Goal: Task Accomplishment & Management: Use online tool/utility

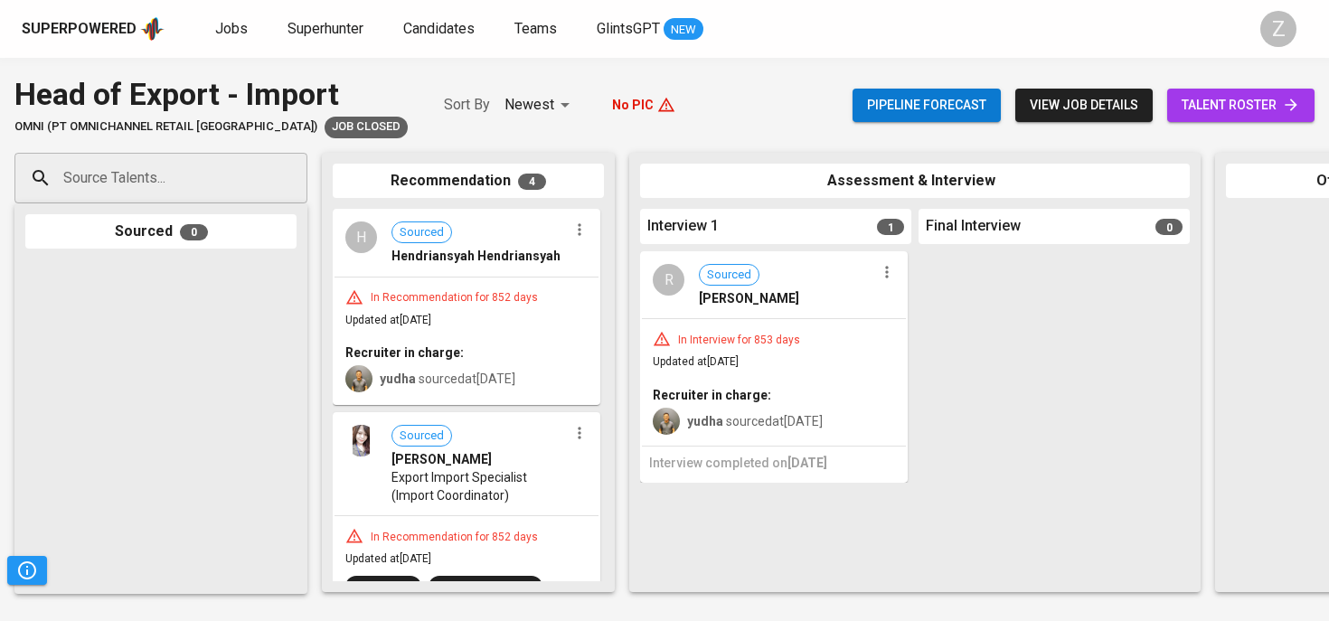
click at [90, 19] on div "Superpowered" at bounding box center [79, 29] width 115 height 21
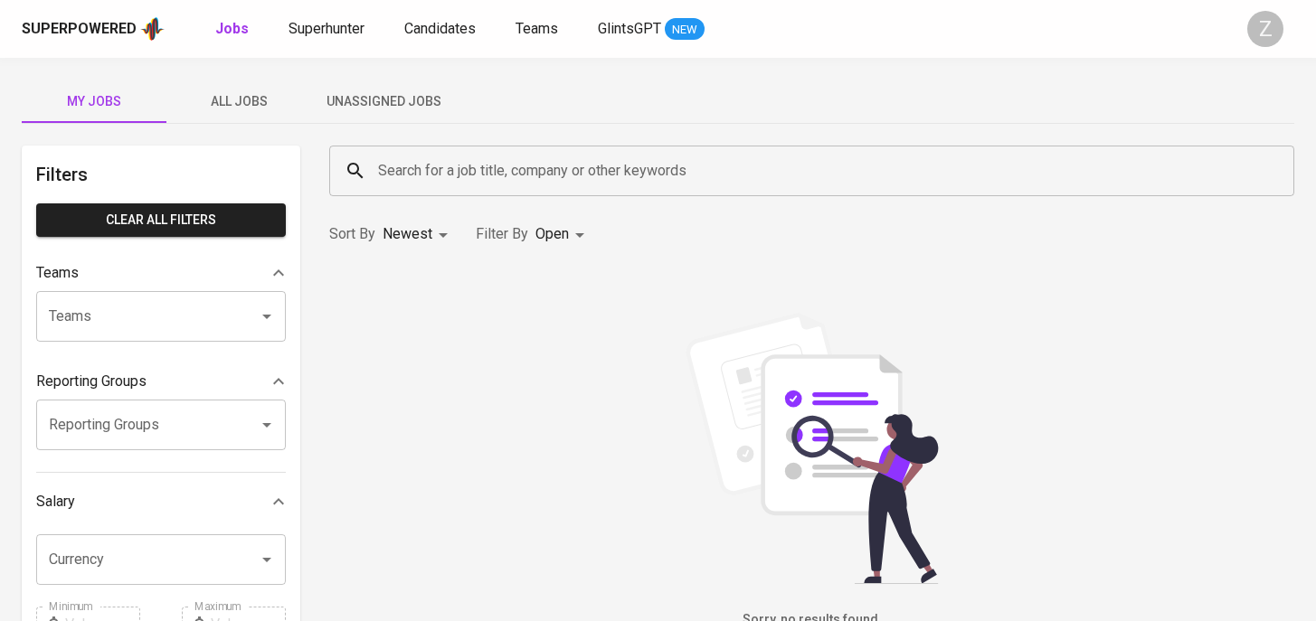
click at [364, 109] on span "Unassigned Jobs" at bounding box center [383, 101] width 123 height 23
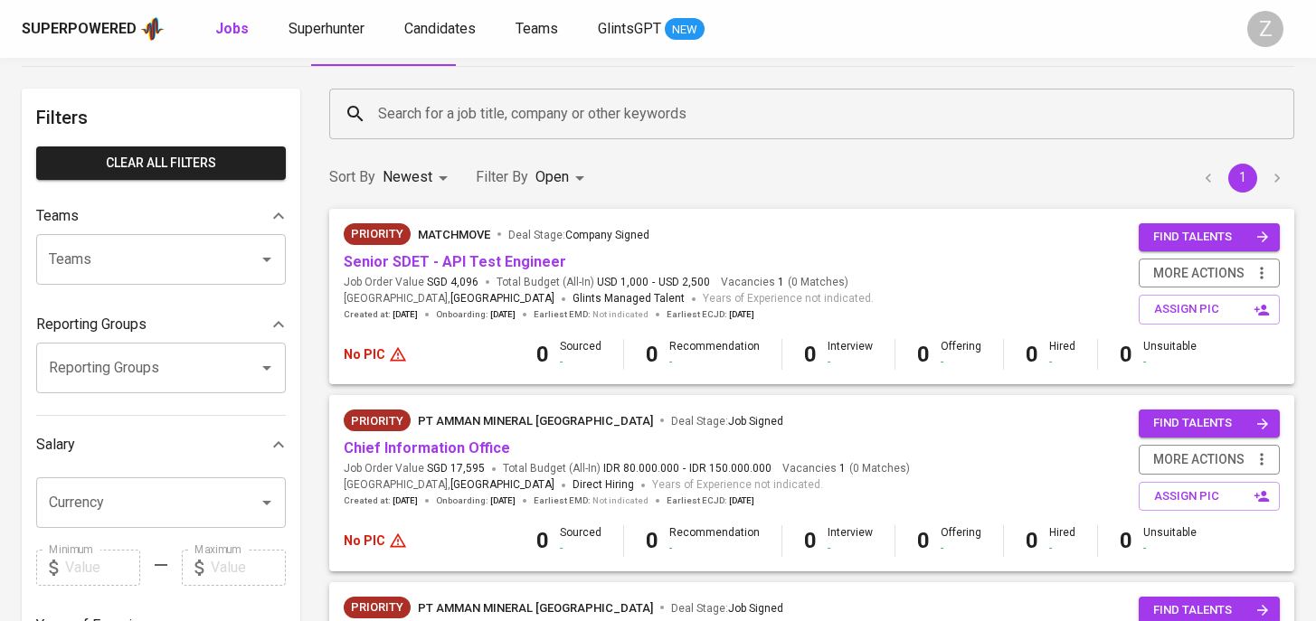
scroll to position [56, 0]
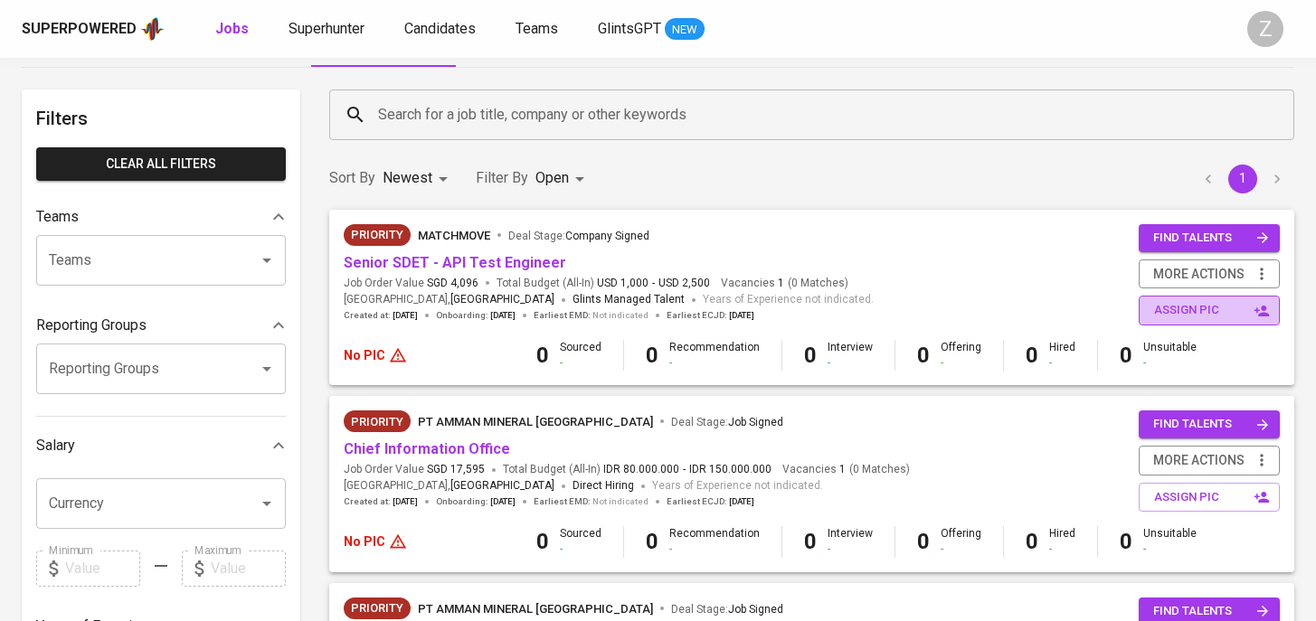
click at [1157, 320] on span "assign pic" at bounding box center [1211, 310] width 114 height 21
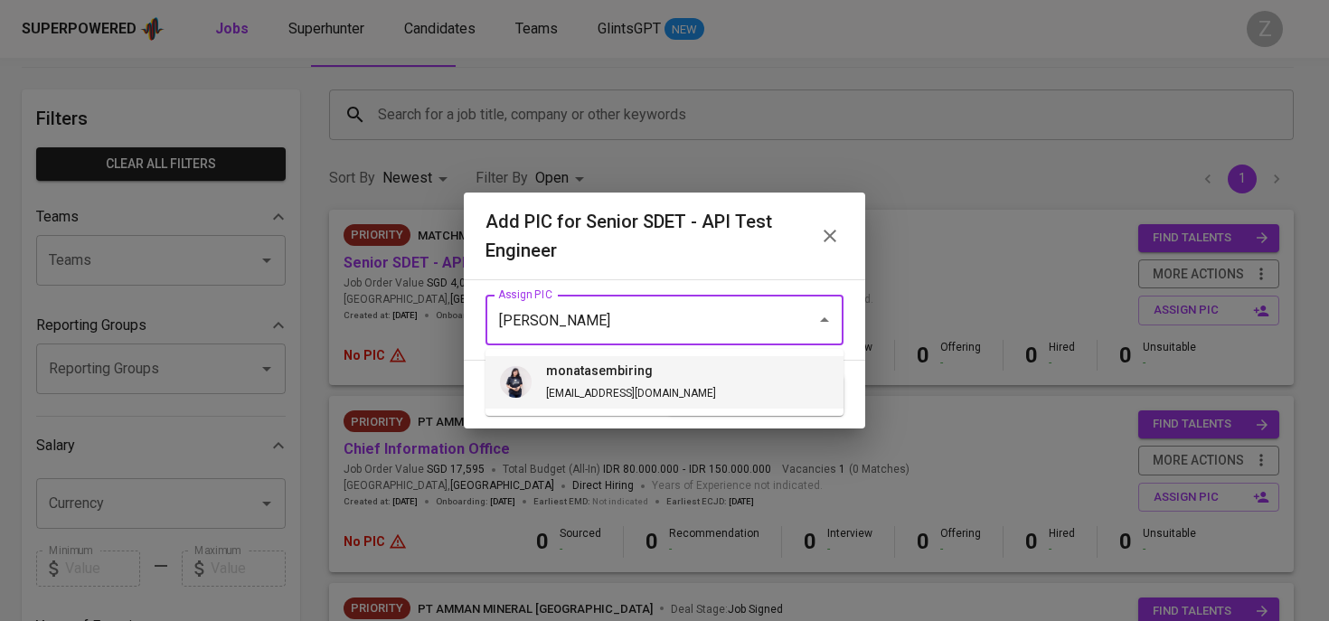
click at [645, 362] on h6 "monatasembiring" at bounding box center [631, 372] width 170 height 20
type input "monatasembiring"
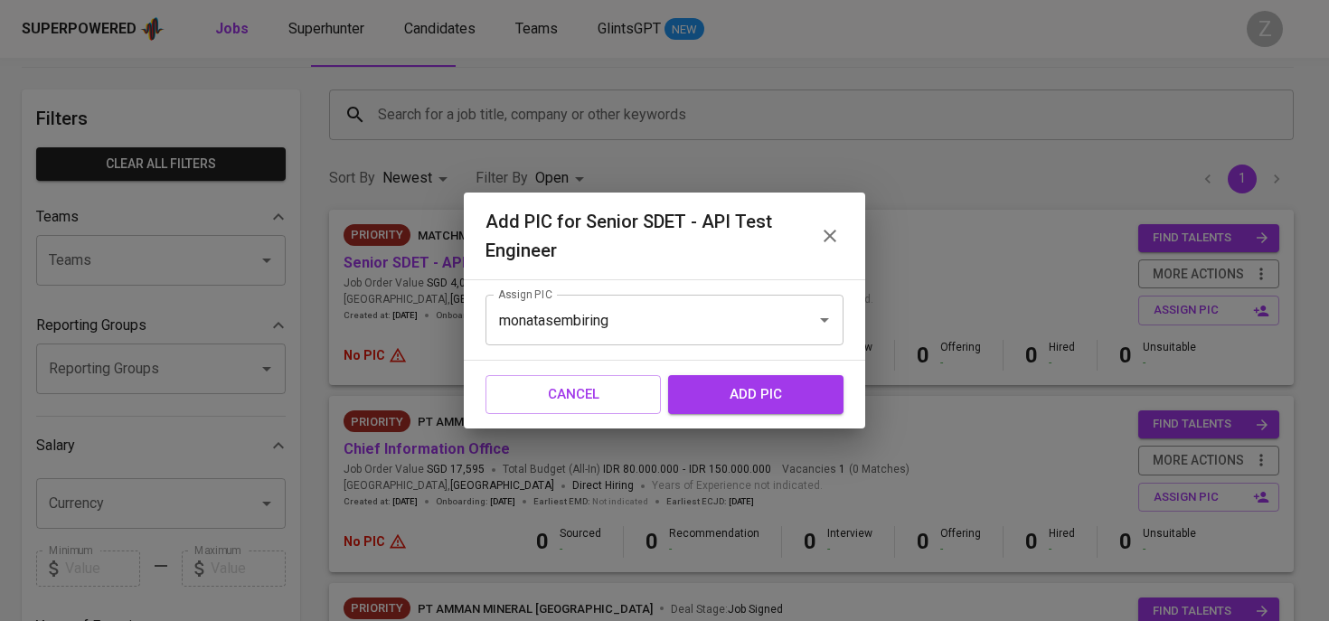
click at [722, 401] on span "add pic" at bounding box center [756, 395] width 136 height 24
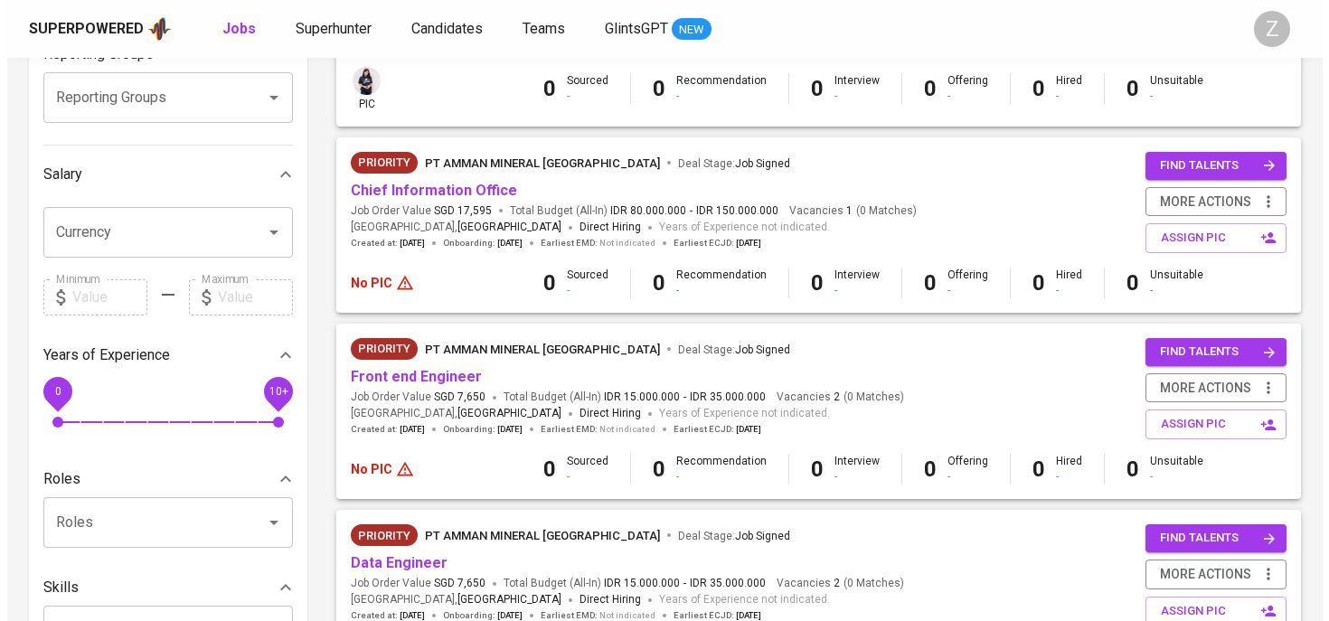
scroll to position [325, 0]
